Goal: Find specific page/section: Find specific page/section

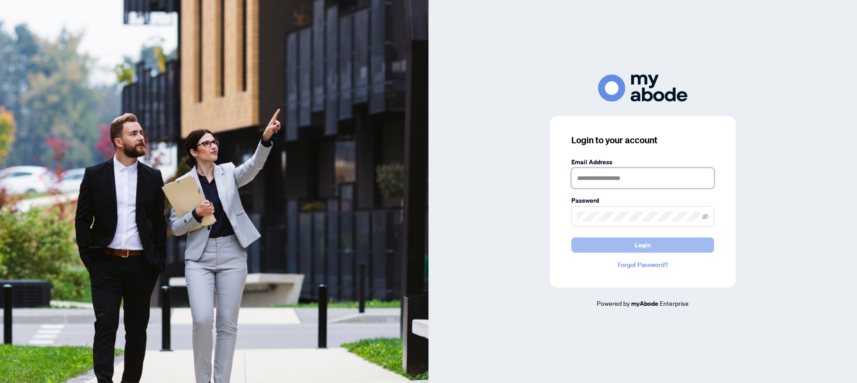
type input "**********"
click at [702, 244] on button "Login" at bounding box center [643, 245] width 143 height 15
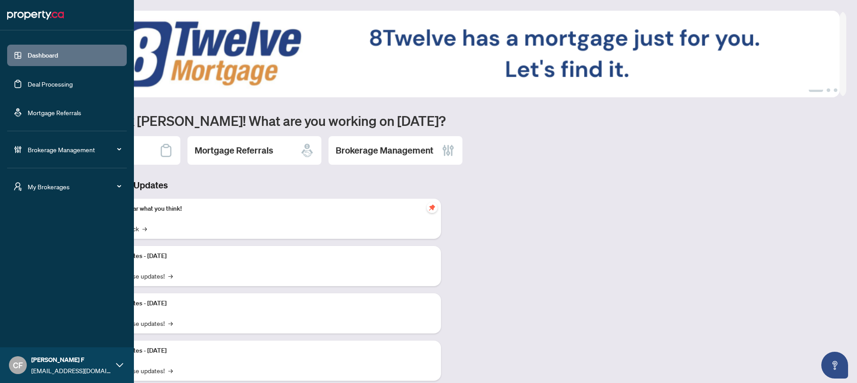
click at [80, 189] on span "My Brokerages" at bounding box center [74, 187] width 93 height 10
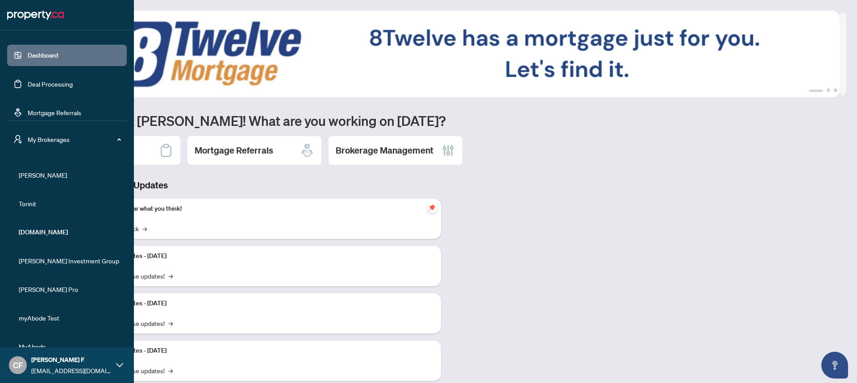
click at [25, 171] on span "RAHR" at bounding box center [70, 175] width 102 height 10
